Goal: Information Seeking & Learning: Learn about a topic

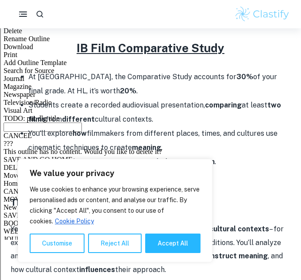
scroll to position [353, 0]
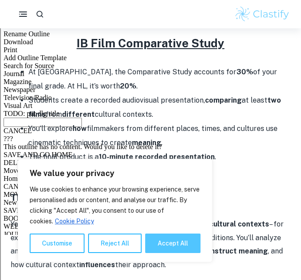
click at [161, 237] on button "Accept All" at bounding box center [172, 242] width 55 height 19
checkbox input "true"
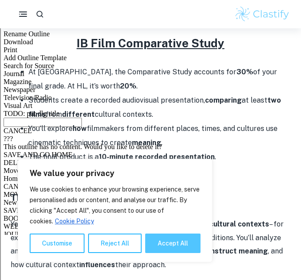
checkbox input "true"
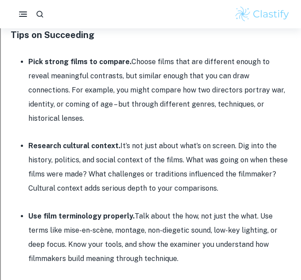
scroll to position [780, 0]
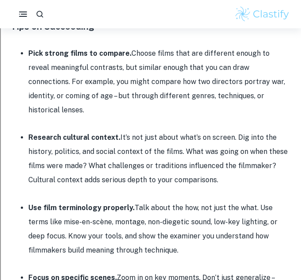
drag, startPoint x: 235, startPoint y: 123, endPoint x: 251, endPoint y: 163, distance: 42.9
click at [251, 163] on li "Research cultural context. It’s not just about what’s on screen. Dig into the h…" at bounding box center [159, 158] width 262 height 57
copy li "Dig into the history, politics, and social context of the films. What was going…"
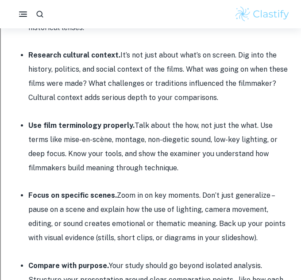
scroll to position [894, 0]
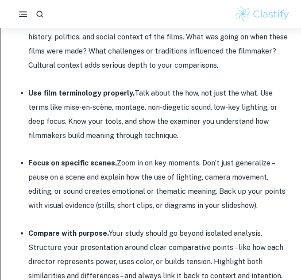
click at [163, 96] on li "Use film terminology properly. Talk about the how, not just the what. Use terms…" at bounding box center [159, 114] width 262 height 57
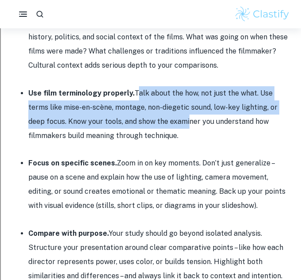
drag, startPoint x: 135, startPoint y: 78, endPoint x: 171, endPoint y: 106, distance: 44.8
click at [171, 106] on li "Use film terminology properly. Talk about the how, not just the what. Use terms…" at bounding box center [159, 114] width 262 height 57
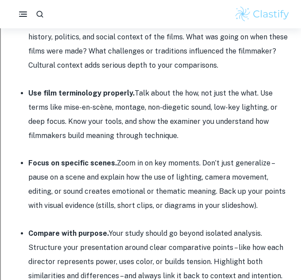
drag, startPoint x: 133, startPoint y: 76, endPoint x: 167, endPoint y: 115, distance: 52.3
click at [167, 115] on li "Use film terminology properly. Talk about the how, not just the what. Use terms…" at bounding box center [159, 114] width 262 height 57
copy li "Talk about the how, not just the what. Use terms like mise-en-scène, montage, n…"
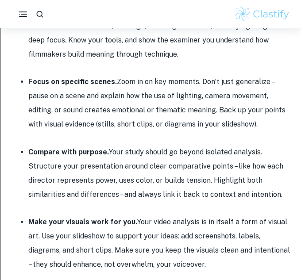
scroll to position [981, 0]
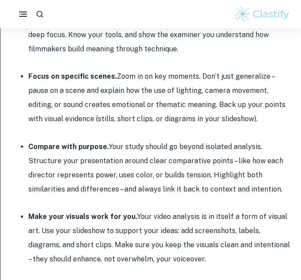
click at [117, 69] on li "Focus on specific scenes. Zoom in on key moments. Don’t just generalize – pause…" at bounding box center [159, 97] width 262 height 57
drag, startPoint x: 117, startPoint y: 64, endPoint x: 256, endPoint y: 105, distance: 144.7
click at [256, 105] on li "Focus on specific scenes. Zoom in on key moments. Don’t just generalize – pause…" at bounding box center [159, 97] width 262 height 57
copy li "Zoom in on key moments. Don’t just generalize – pause on a scene and explain ho…"
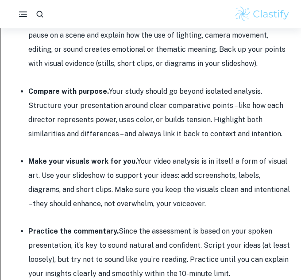
scroll to position [1036, 0]
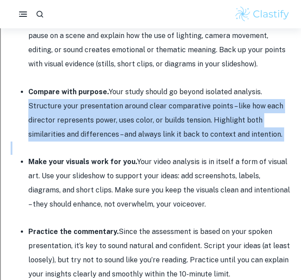
drag, startPoint x: 26, startPoint y: 89, endPoint x: 268, endPoint y: 131, distance: 245.5
copy div "Structure your presentation around clear comparative points – like how each dir…"
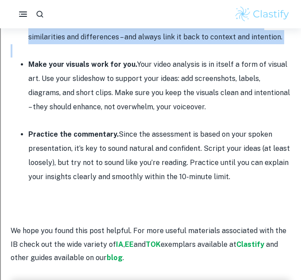
scroll to position [1133, 0]
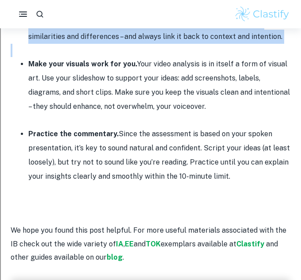
click at [88, 114] on p at bounding box center [150, 120] width 279 height 13
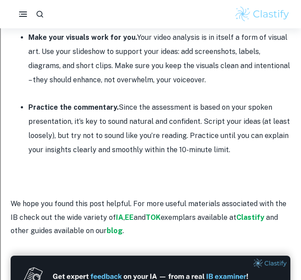
scroll to position [1159, 0]
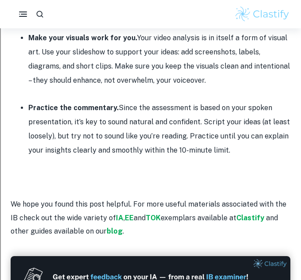
click at [113, 107] on li "Practice the commentary. Since the assessment is based on your spoken presentat…" at bounding box center [159, 129] width 262 height 57
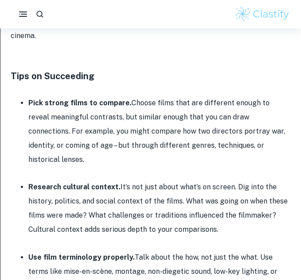
scroll to position [0, 0]
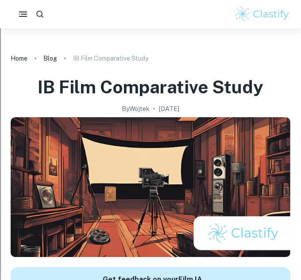
click at [41, 10] on icon "button" at bounding box center [39, 14] width 9 height 9
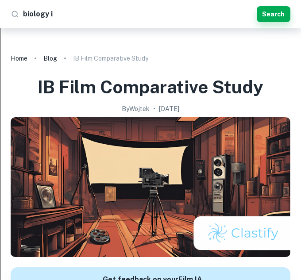
type input "biology ia"
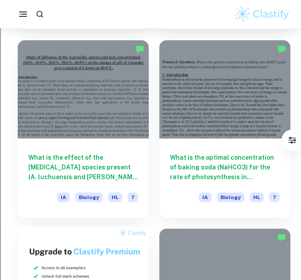
scroll to position [1922, 0]
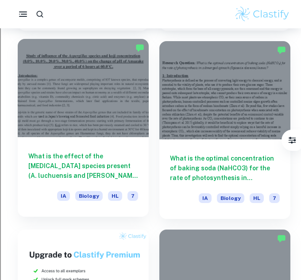
click at [115, 150] on div "What is the effect of the [MEDICAL_DATA] species present (A. luchuensis and [PE…" at bounding box center [83, 177] width 131 height 80
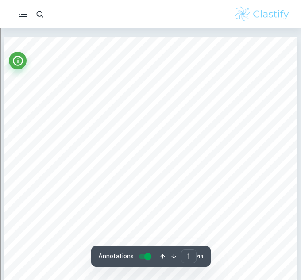
scroll to position [0, 0]
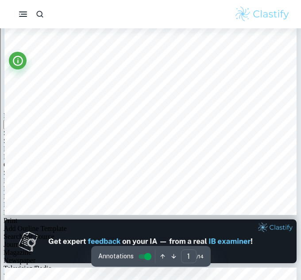
type input "2"
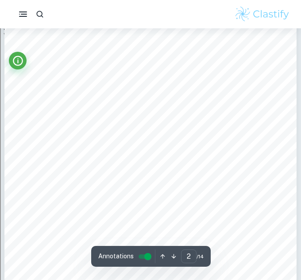
scroll to position [552, 0]
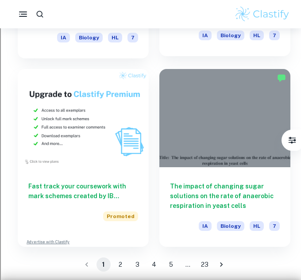
scroll to position [2080, 0]
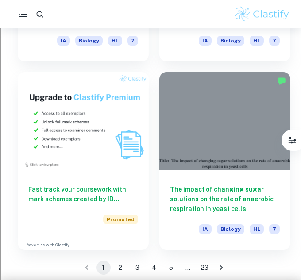
click at [117, 263] on button "2" at bounding box center [120, 267] width 14 height 14
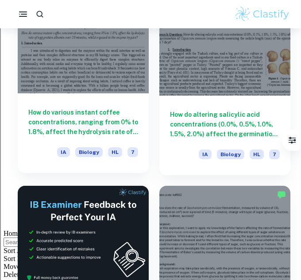
scroll to position [34, 0]
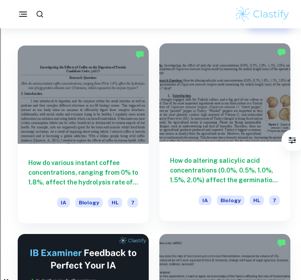
click at [219, 150] on div "How do altering [MEDICAL_DATA] concentrations (0.0%, 0.5%, 1.0%, 1.5%, 2.0%) af…" at bounding box center [224, 182] width 131 height 80
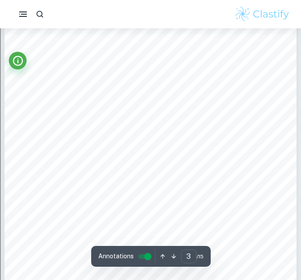
scroll to position [1085, 0]
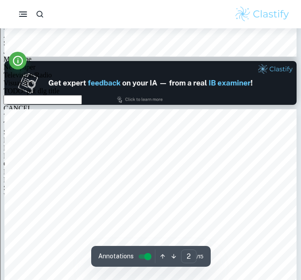
type input "1"
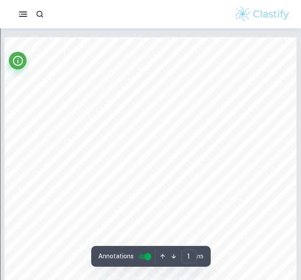
scroll to position [3, 0]
